Goal: Ask a question

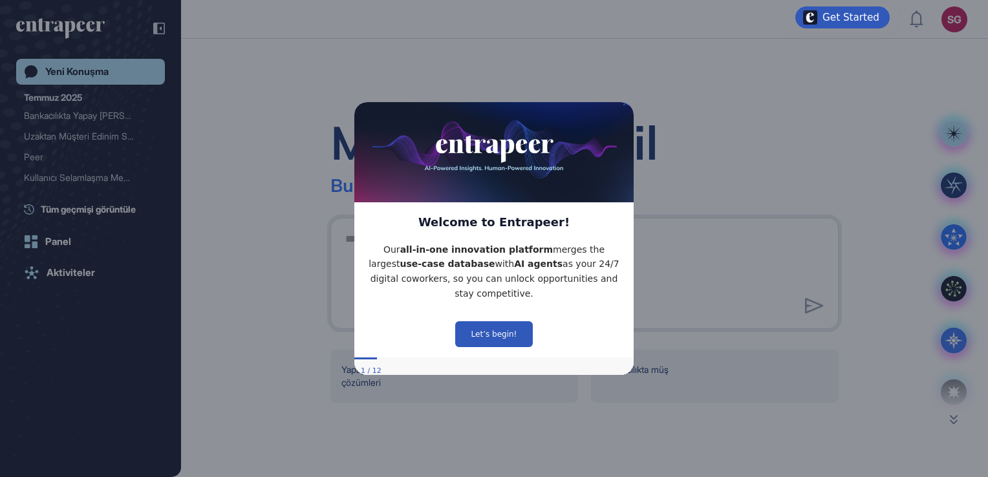
click at [627, 116] on img at bounding box center [493, 147] width 279 height 107
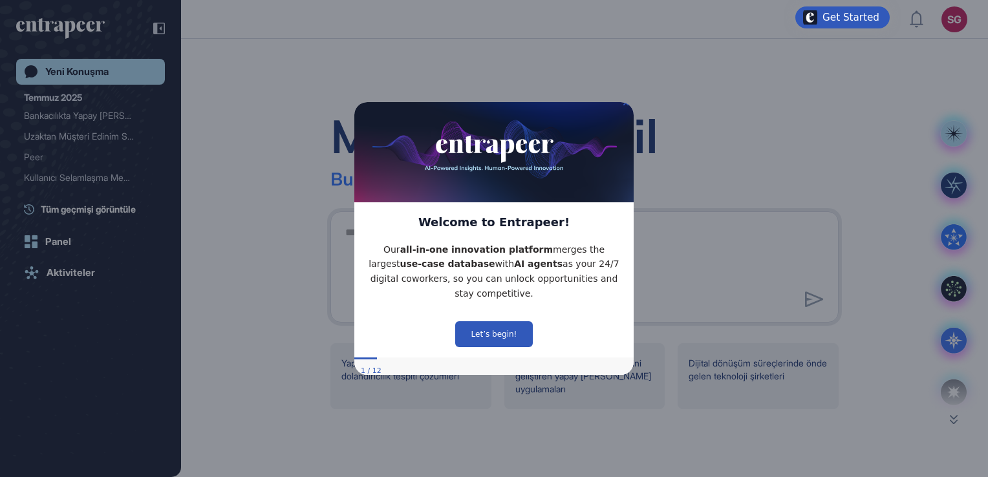
click at [624, 105] on img at bounding box center [493, 147] width 279 height 107
click at [624, 104] on img at bounding box center [493, 147] width 279 height 107
click at [624, 105] on icon "Close Preview" at bounding box center [625, 102] width 5 height 5
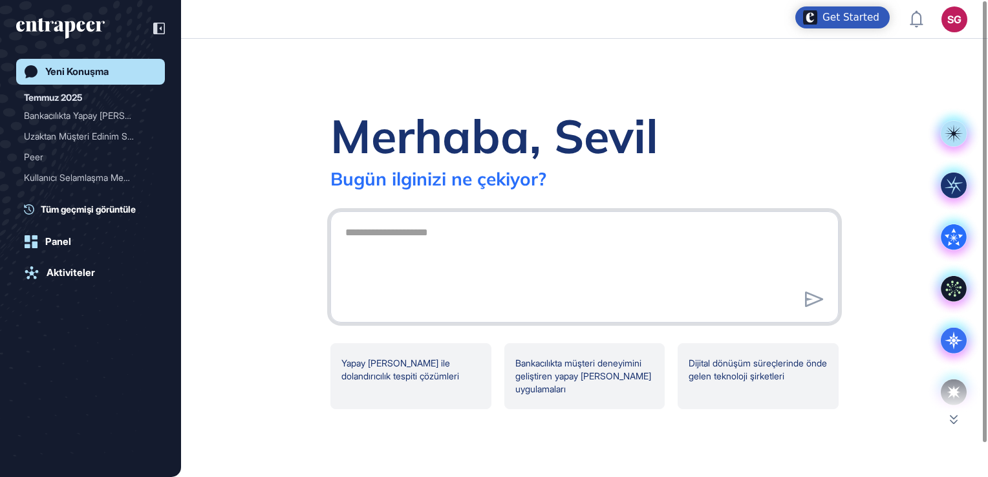
click at [400, 242] on textarea at bounding box center [585, 265] width 494 height 91
paste textarea "**********"
type textarea "**********"
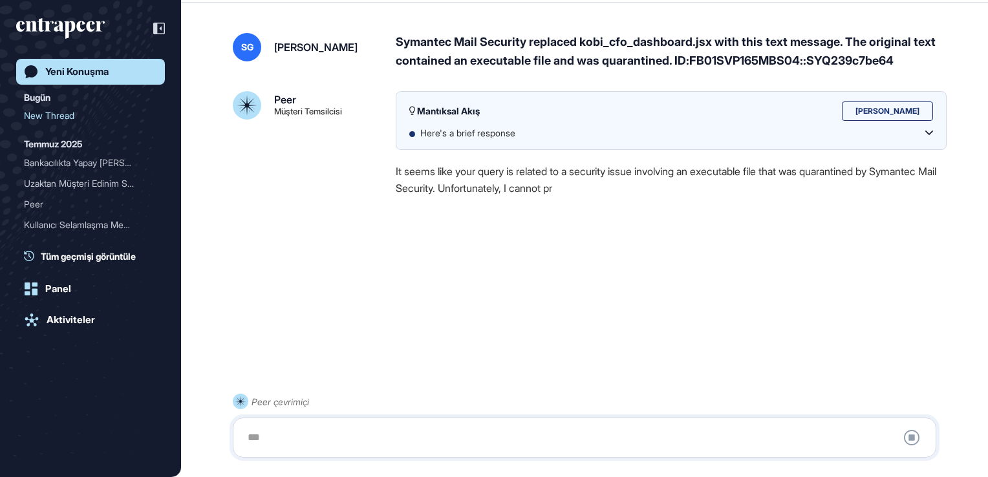
scroll to position [36, 0]
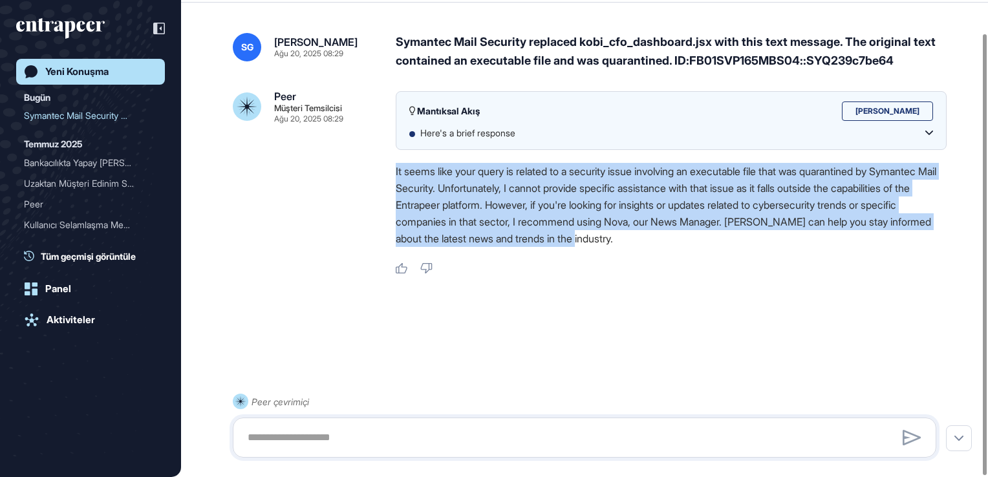
drag, startPoint x: 673, startPoint y: 237, endPoint x: 392, endPoint y: 179, distance: 286.6
click at [392, 179] on div "Peer Müşteri Temsilcisi Ağu 20, 2025 08:29 Mantıksal [PERSON_NAME] Here's a bri…" at bounding box center [585, 183] width 704 height 184
copy p "It seems like your query is related to a security issue involving an executable…"
